Goal: Task Accomplishment & Management: Use online tool/utility

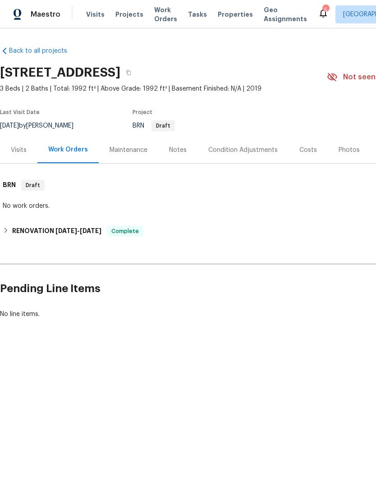
click at [90, 16] on span "Visits" at bounding box center [95, 14] width 18 height 9
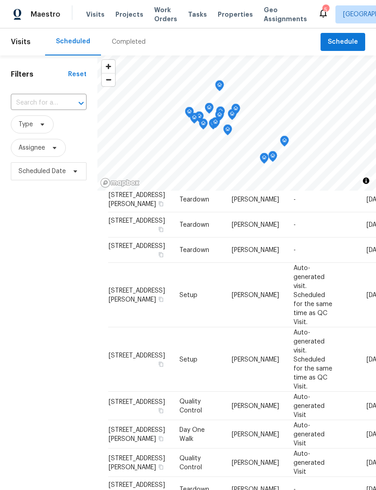
scroll to position [425, 0]
click at [160, 14] on span "Work Orders" at bounding box center [165, 14] width 23 height 18
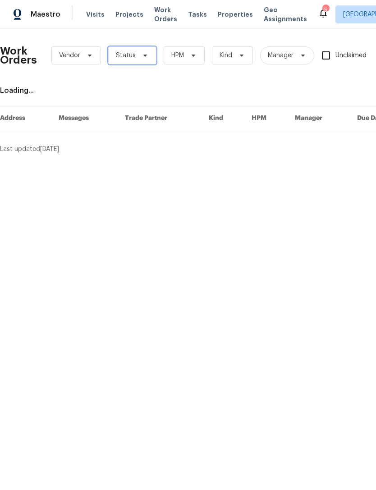
click at [147, 59] on span "Status" at bounding box center [132, 55] width 48 height 18
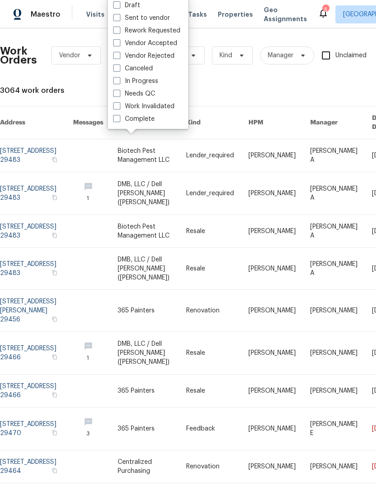
click at [118, 96] on span at bounding box center [116, 93] width 7 height 7
click at [118, 95] on input "Needs QC" at bounding box center [116, 92] width 6 height 6
checkbox input "true"
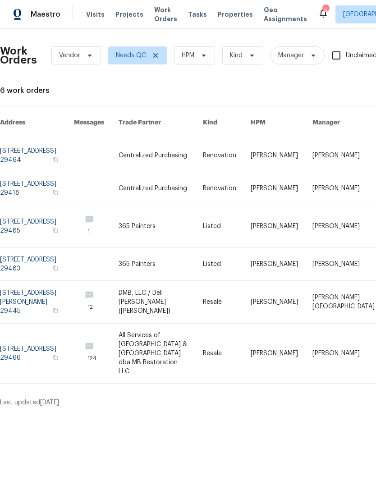
click at [319, 11] on icon at bounding box center [322, 13] width 7 height 9
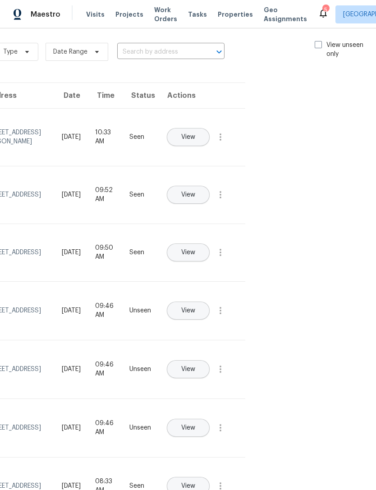
scroll to position [7, 101]
click at [317, 41] on span at bounding box center [318, 44] width 7 height 7
click at [317, 41] on input "View unseen only" at bounding box center [318, 44] width 6 height 6
checkbox input "true"
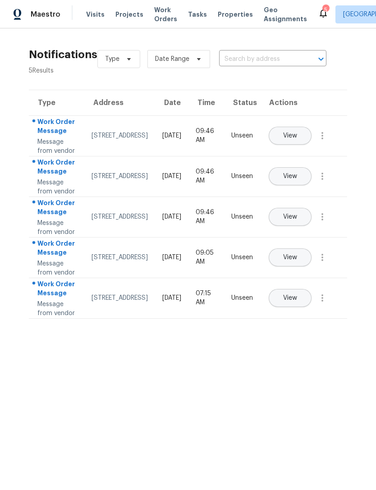
scroll to position [0, 0]
click at [297, 137] on span "View" at bounding box center [290, 135] width 14 height 7
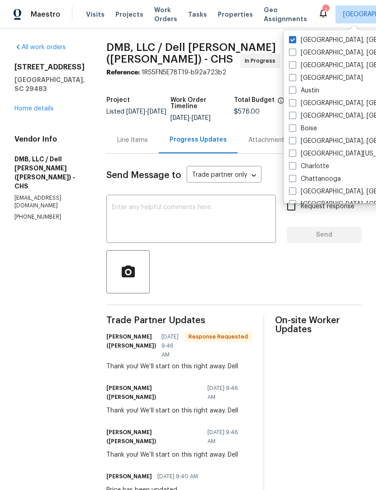
click at [322, 12] on div "2" at bounding box center [325, 9] width 6 height 9
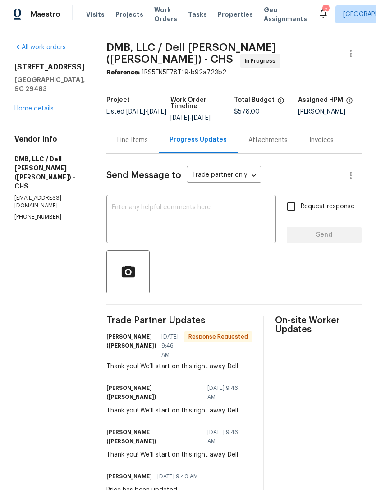
click at [322, 12] on div "2" at bounding box center [325, 9] width 6 height 9
click at [319, 13] on icon at bounding box center [322, 13] width 7 height 9
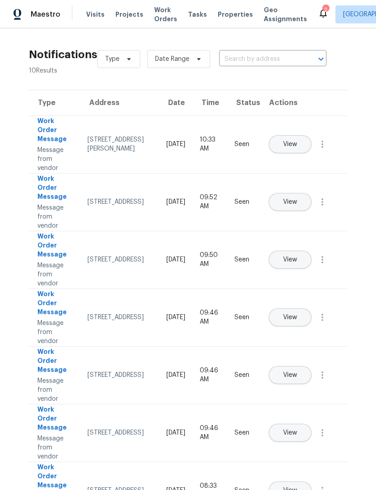
click at [311, 308] on button "View" at bounding box center [290, 317] width 43 height 18
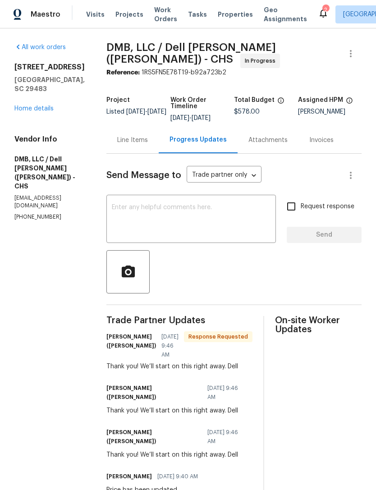
click at [322, 10] on div "2" at bounding box center [325, 9] width 6 height 9
click at [322, 8] on div "2" at bounding box center [325, 9] width 6 height 9
click at [318, 14] on icon at bounding box center [323, 13] width 11 height 11
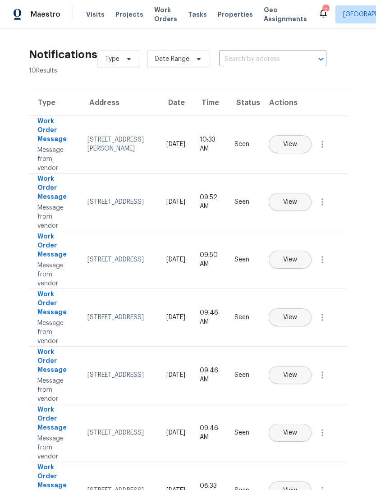
click at [298, 25] on div "Maestro Visits Projects Work Orders Tasks Properties Geo Assignments 2 Charlest…" at bounding box center [188, 14] width 376 height 28
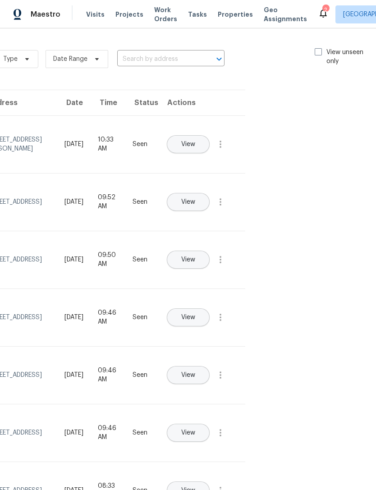
scroll to position [0, 101]
click at [319, 48] on span at bounding box center [318, 51] width 7 height 7
click at [319, 48] on input "View unseen only" at bounding box center [318, 51] width 6 height 6
checkbox input "true"
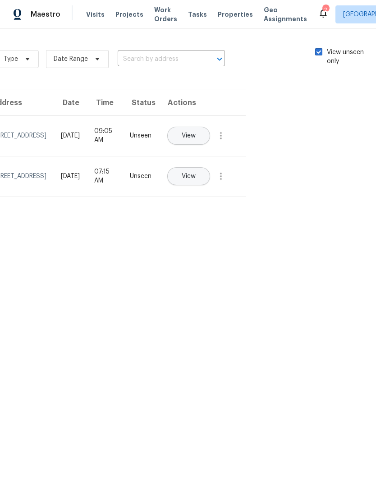
click at [164, 14] on span "Work Orders" at bounding box center [165, 14] width 23 height 18
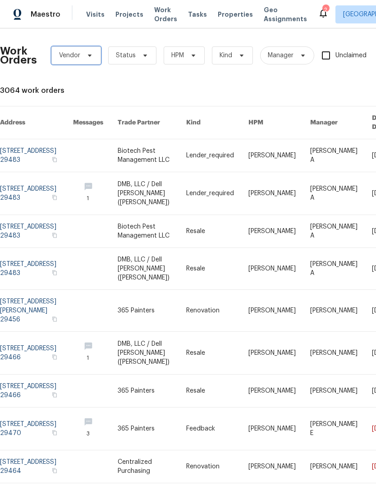
click at [91, 59] on icon at bounding box center [89, 55] width 7 height 7
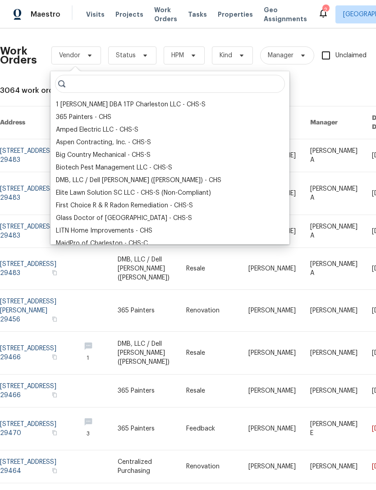
click at [68, 180] on div "DMB, LLC / Dell [PERSON_NAME] ([PERSON_NAME]) - CHS" at bounding box center [138, 180] width 165 height 9
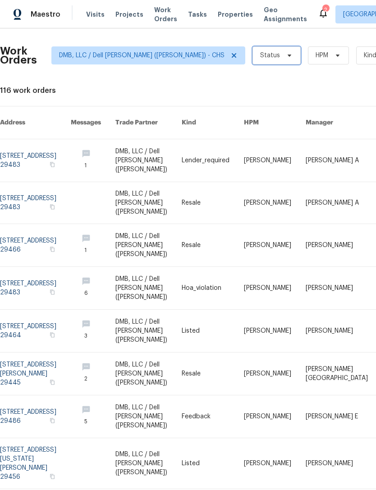
click at [252, 56] on span "Status" at bounding box center [276, 55] width 48 height 18
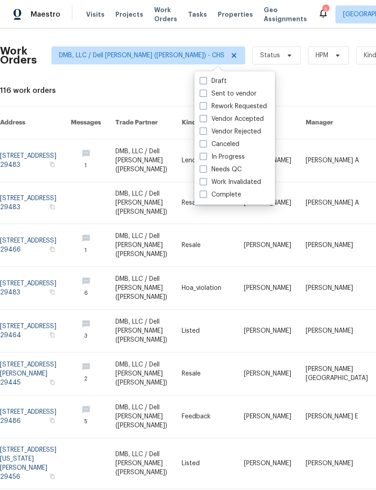
click at [234, 157] on label "In Progress" at bounding box center [222, 156] width 45 height 9
click at [205, 157] on input "In Progress" at bounding box center [203, 155] width 6 height 6
checkbox input "true"
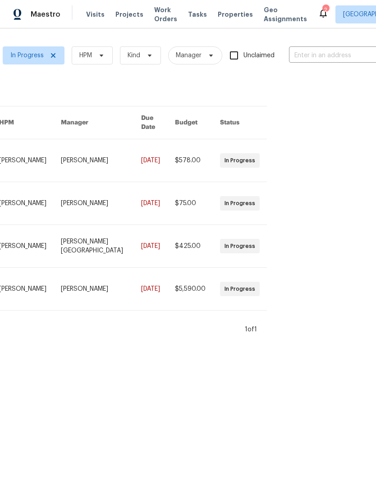
scroll to position [0, 249]
